Goal: Task Accomplishment & Management: Use online tool/utility

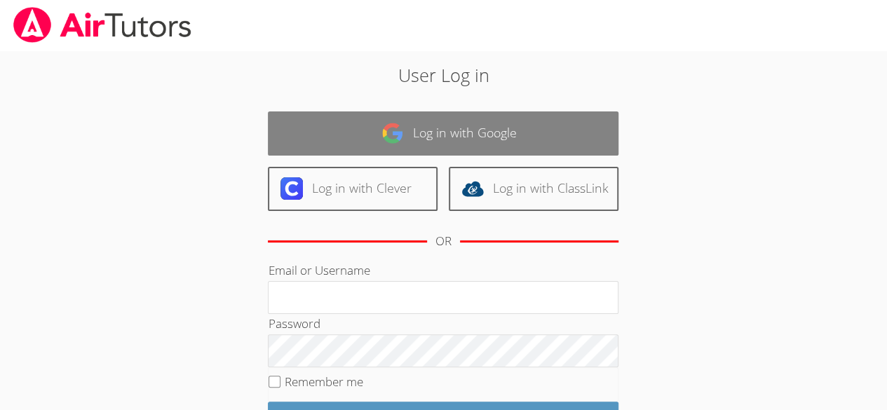
drag, startPoint x: 0, startPoint y: 0, endPoint x: 435, endPoint y: 144, distance: 457.9
click at [435, 144] on link "Log in with Google" at bounding box center [443, 134] width 351 height 44
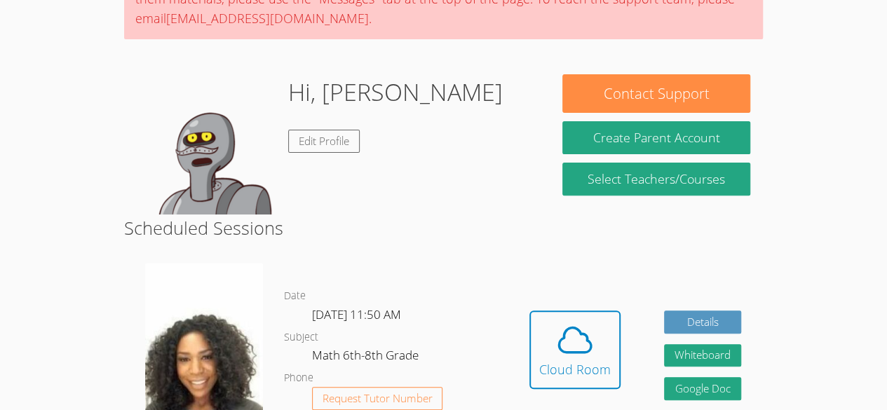
scroll to position [194, 0]
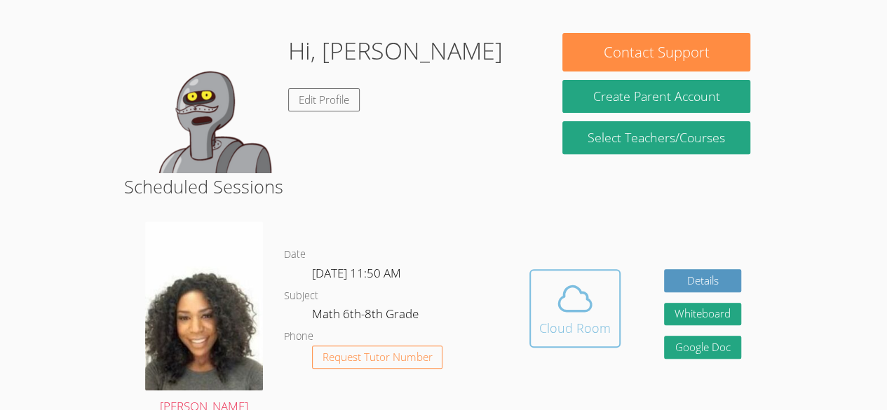
click at [547, 311] on span at bounding box center [575, 298] width 72 height 39
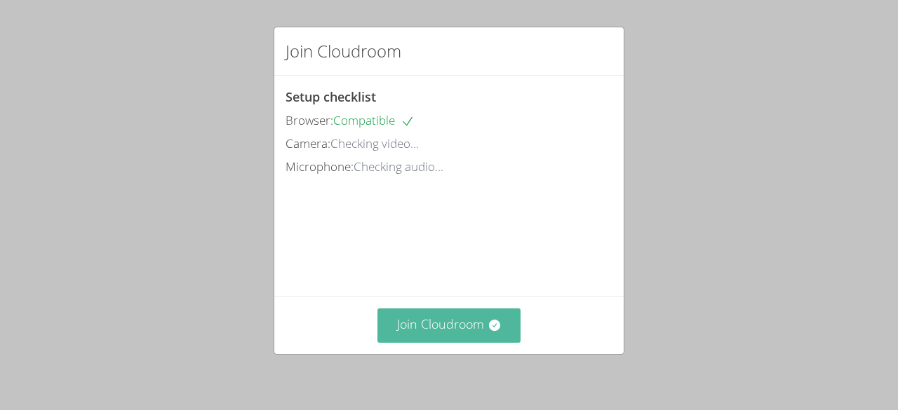
click at [477, 328] on button "Join Cloudroom" at bounding box center [449, 326] width 144 height 34
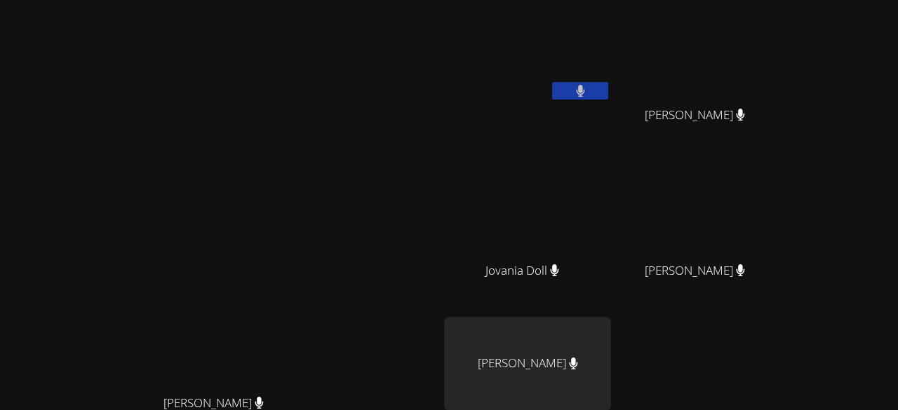
scroll to position [179, 0]
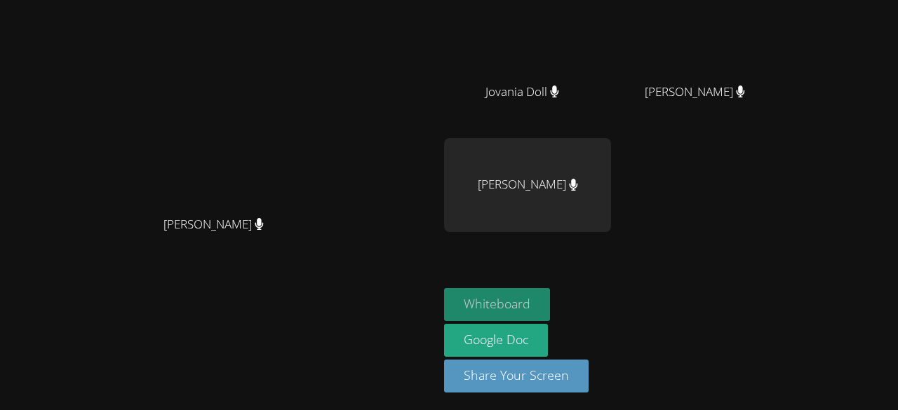
click at [550, 315] on button "Whiteboard" at bounding box center [497, 304] width 106 height 33
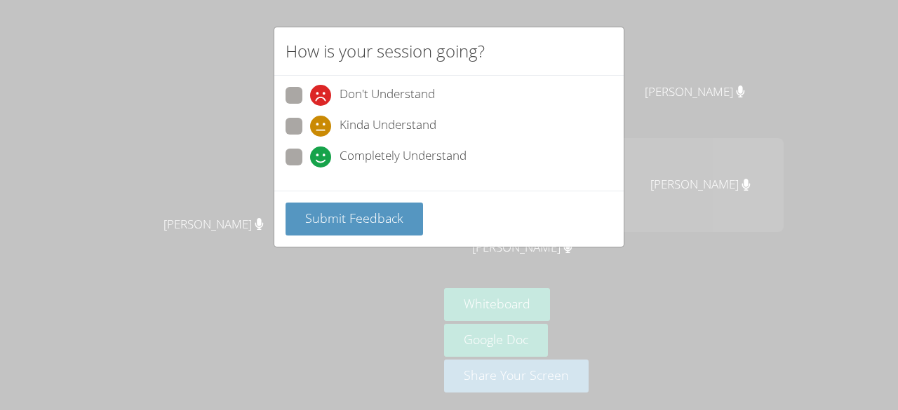
click at [310, 168] on span at bounding box center [310, 168] width 0 height 0
click at [310, 149] on input "Completely Understand" at bounding box center [316, 155] width 12 height 12
radio input "true"
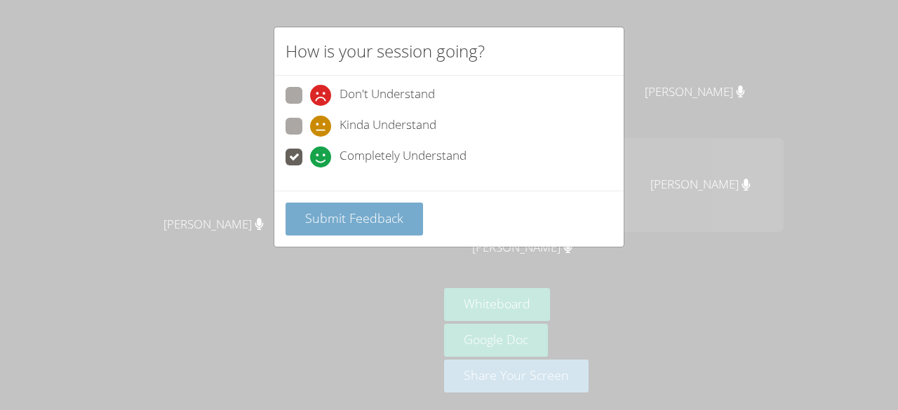
click at [323, 215] on span "Submit Feedback" at bounding box center [354, 218] width 98 height 17
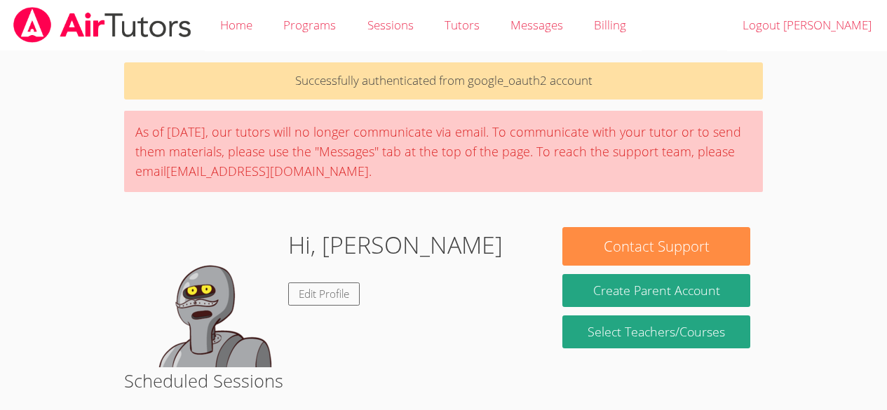
scroll to position [194, 0]
